Goal: Navigation & Orientation: Find specific page/section

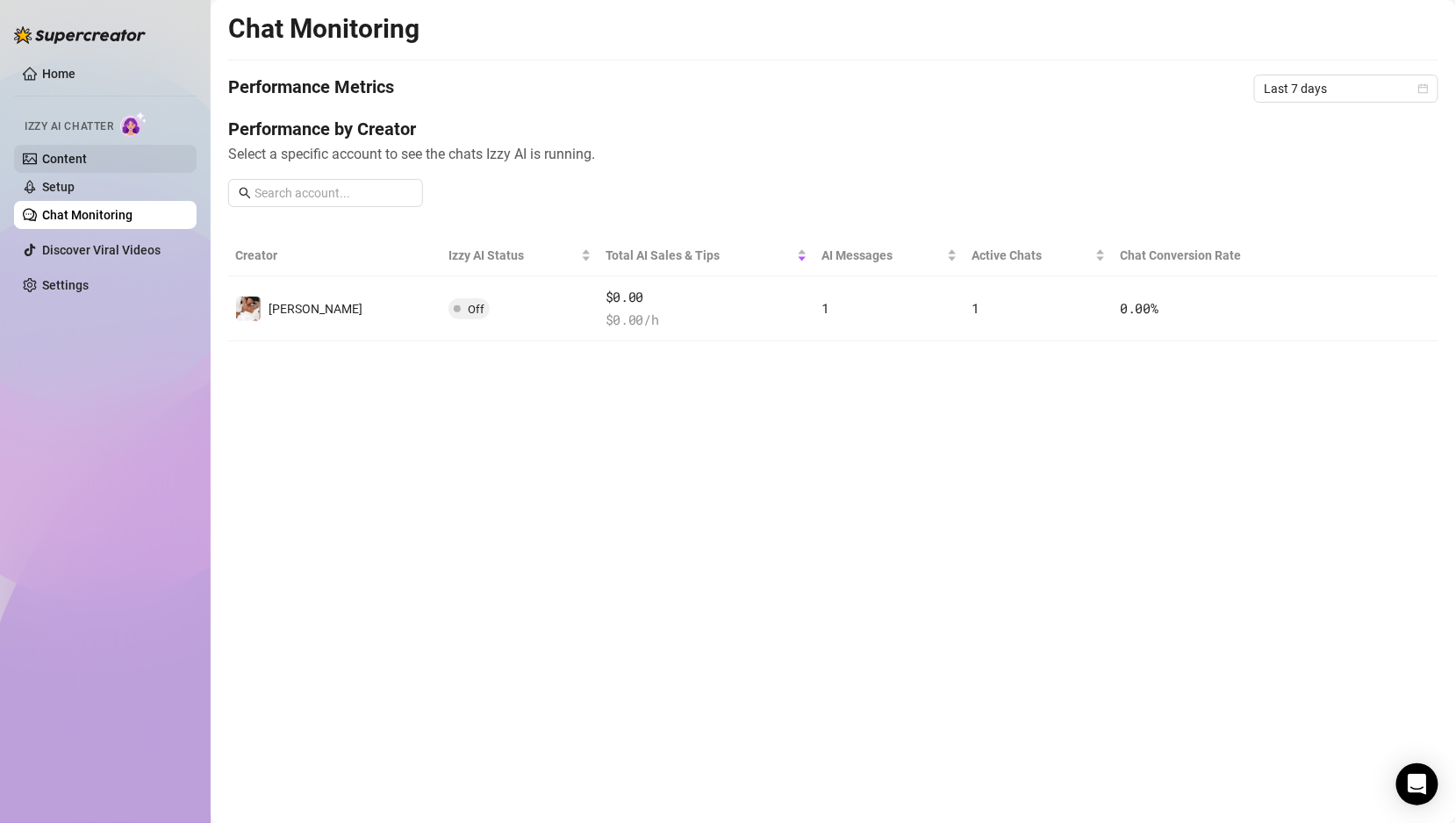
click at [87, 157] on link "Content" at bounding box center [64, 159] width 45 height 14
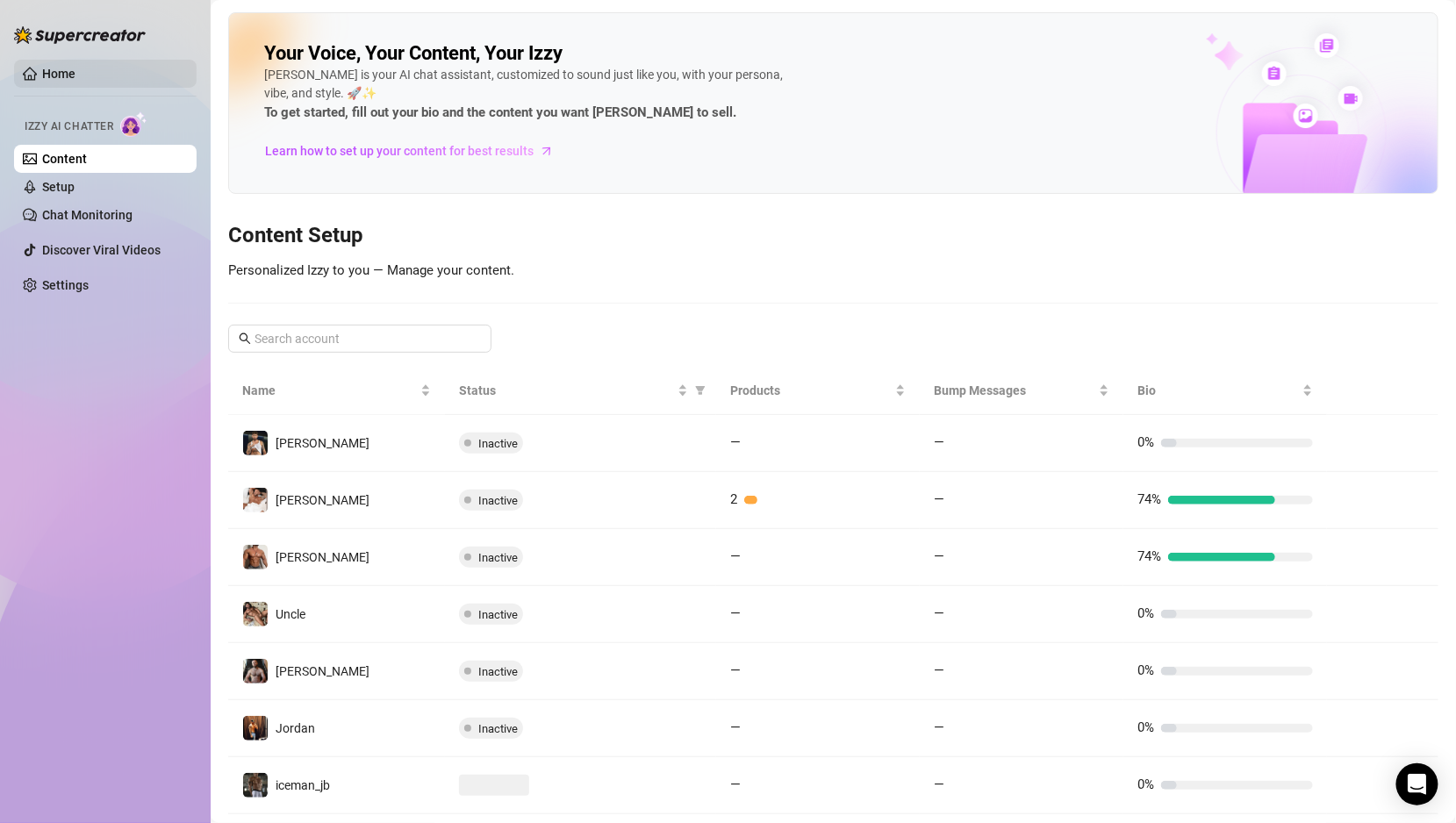
click at [76, 70] on link "Home" at bounding box center [58, 74] width 33 height 14
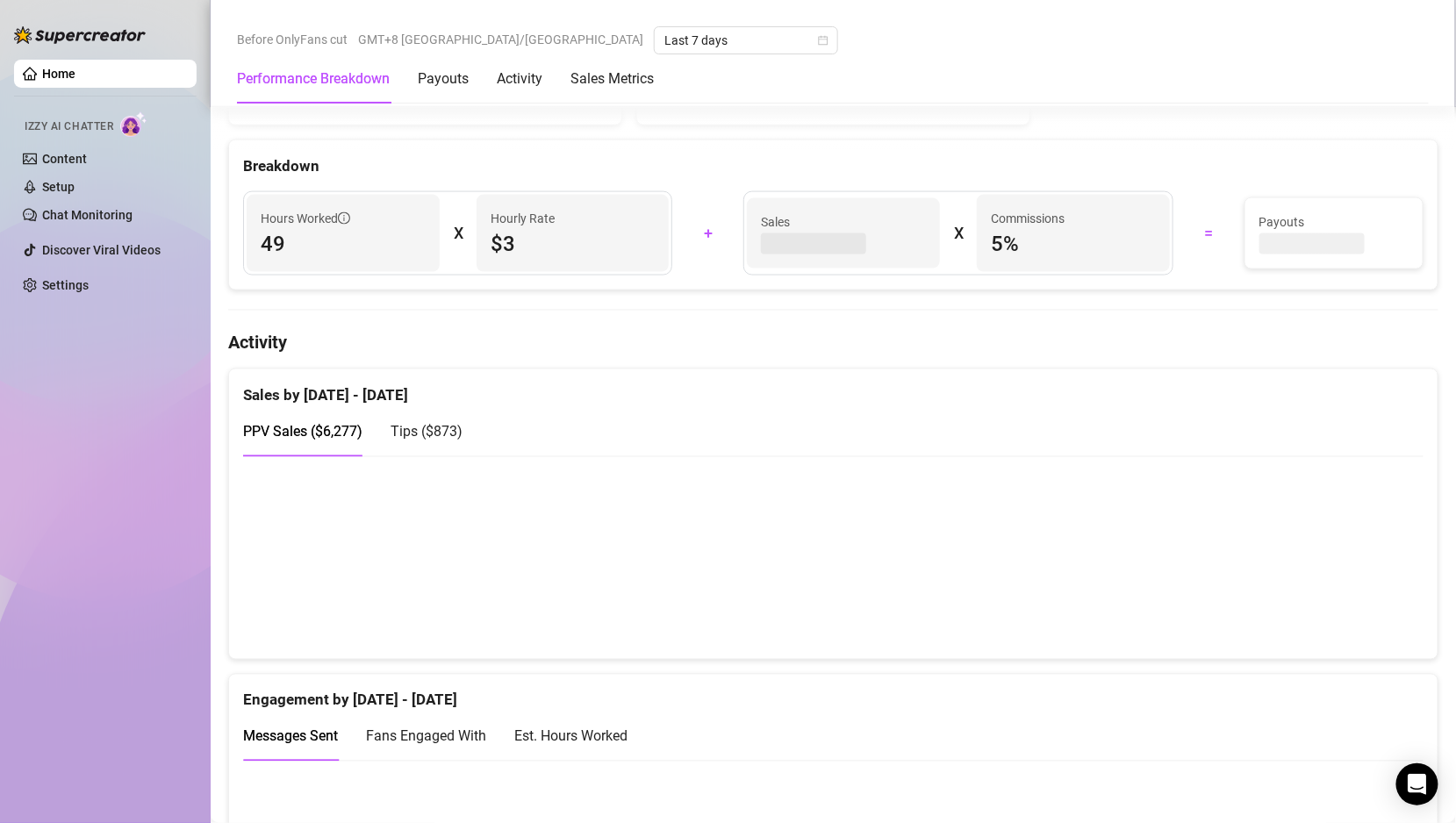
scroll to position [910, 0]
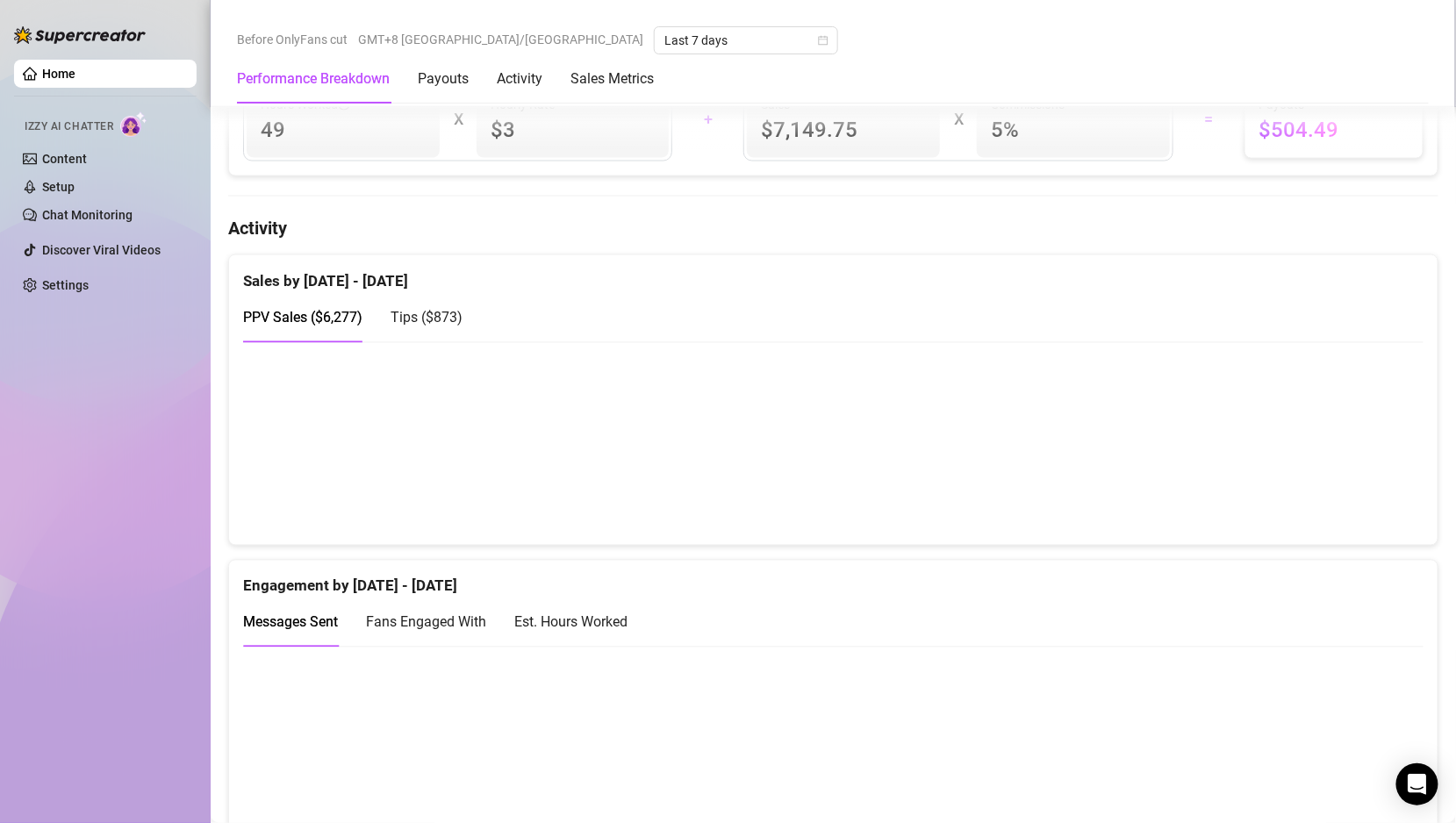
click at [401, 293] on div "Tips ( $873 )" at bounding box center [426, 318] width 72 height 50
